Goal: Transaction & Acquisition: Purchase product/service

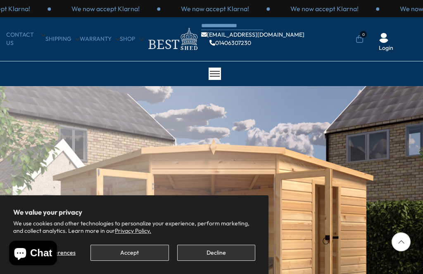
click at [213, 250] on button "Decline" at bounding box center [216, 253] width 78 height 16
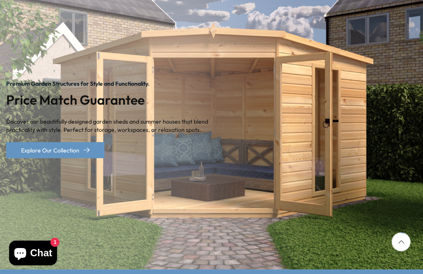
scroll to position [116, 0]
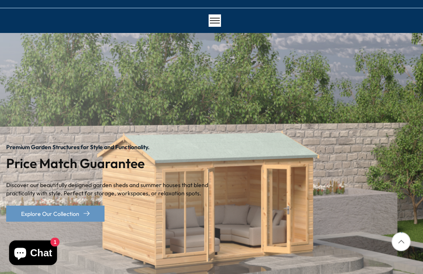
scroll to position [0, 0]
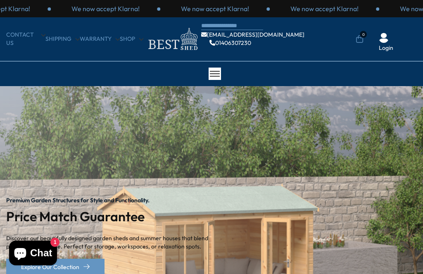
click at [216, 74] on span at bounding box center [215, 73] width 10 height 1
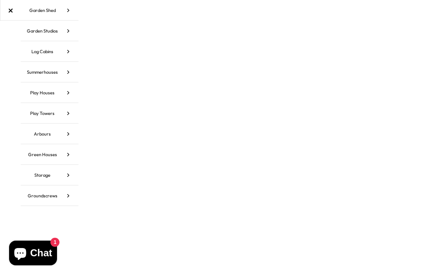
click at [61, 12] on icon at bounding box center [68, 10] width 21 height 21
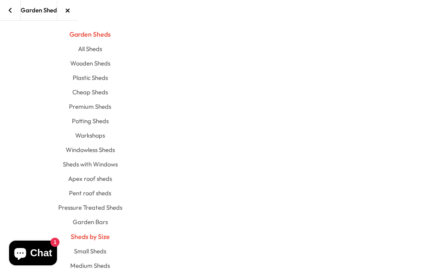
click at [91, 50] on link "All Sheds" at bounding box center [90, 49] width 24 height 14
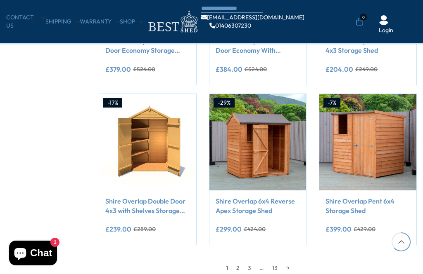
scroll to position [579, 0]
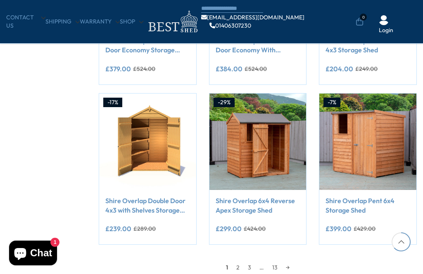
click at [242, 266] on link "2" at bounding box center [238, 268] width 12 height 12
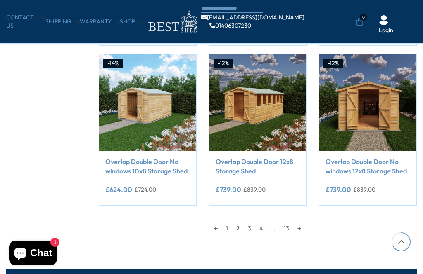
scroll to position [618, 0]
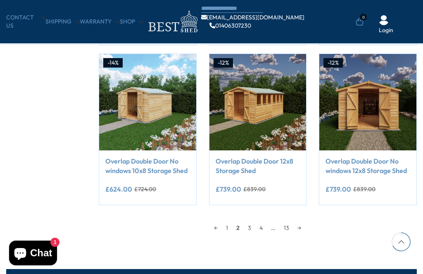
click at [250, 228] on link "3" at bounding box center [249, 228] width 12 height 12
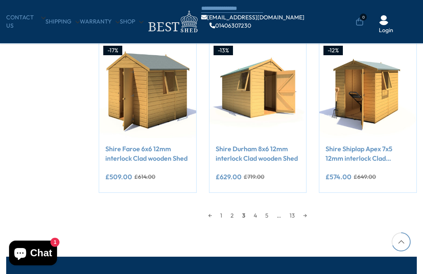
scroll to position [639, 0]
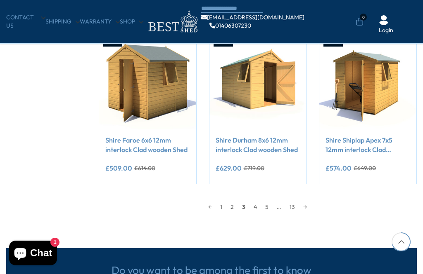
click at [258, 209] on link "4" at bounding box center [255, 207] width 12 height 12
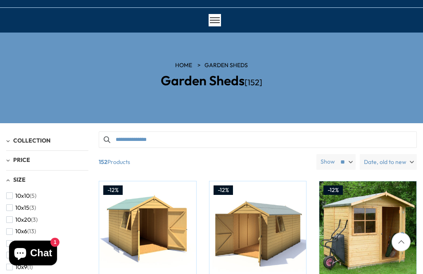
scroll to position [53, 0]
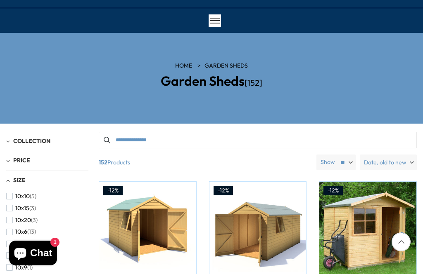
click at [131, 138] on input "Search products" at bounding box center [258, 140] width 318 height 17
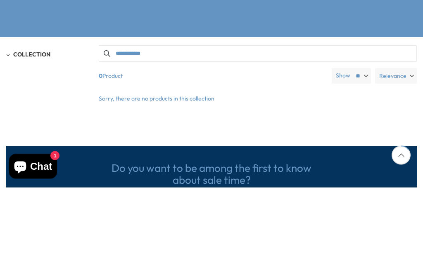
type input "**********"
